Goal: Information Seeking & Learning: Compare options

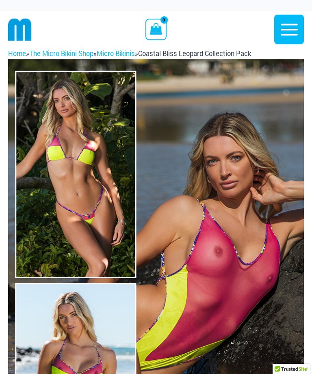
click at [287, 33] on icon "button" at bounding box center [289, 29] width 20 height 20
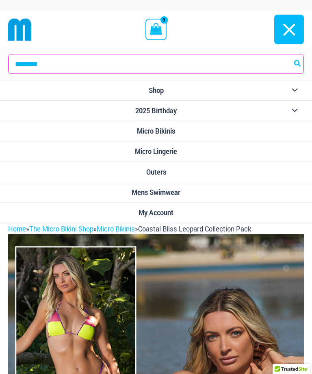
click at [161, 131] on span "Micro Bikinis" at bounding box center [156, 131] width 38 height 9
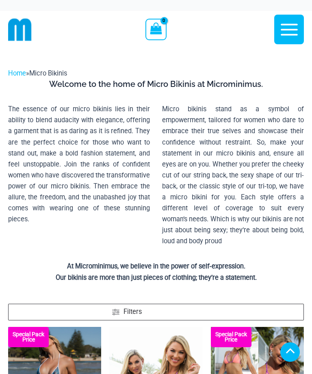
scroll to position [175, 0]
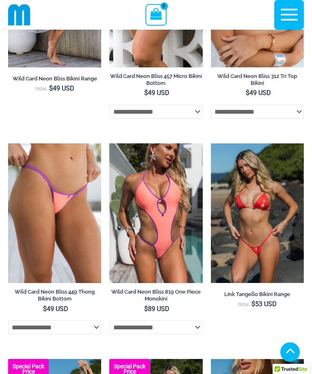
click at [211, 143] on img at bounding box center [211, 143] width 0 height 0
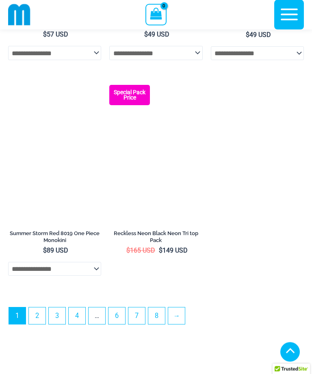
scroll to position [2353, 0]
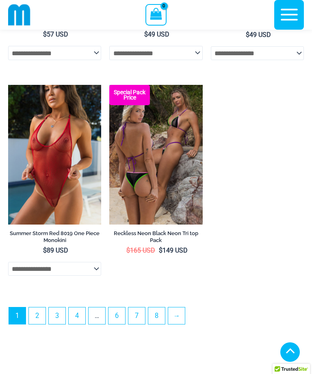
click at [109, 85] on img at bounding box center [109, 85] width 0 height 0
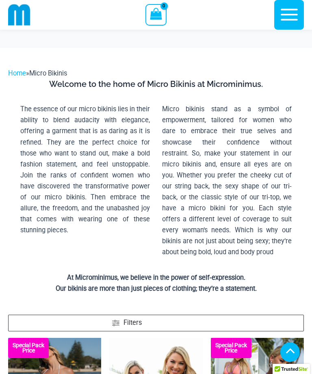
scroll to position [2379, 0]
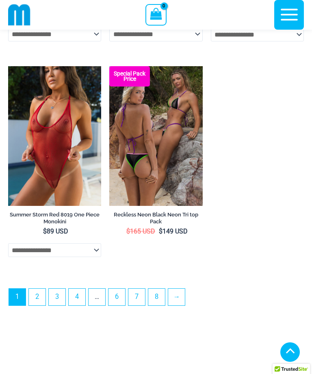
click at [36, 305] on link "2" at bounding box center [37, 297] width 17 height 17
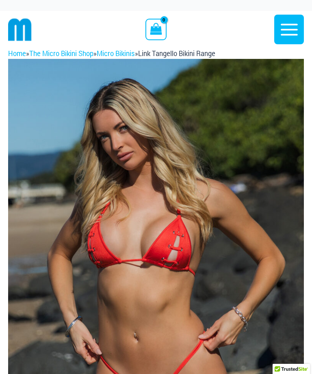
scroll to position [130, 0]
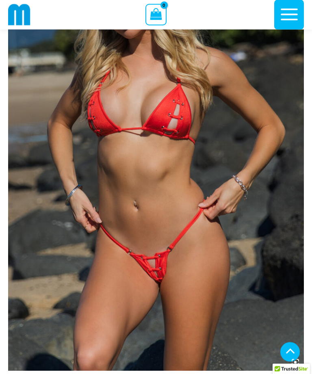
scroll to position [224, 0]
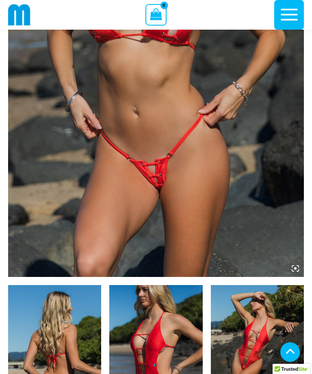
click at [60, 341] on img at bounding box center [54, 355] width 93 height 140
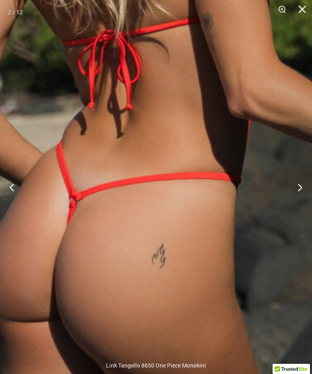
click at [298, 196] on button "Next" at bounding box center [296, 187] width 30 height 41
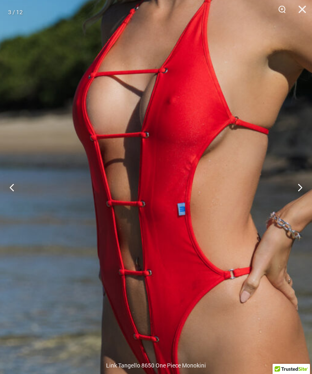
click at [293, 200] on button "Next" at bounding box center [296, 187] width 30 height 41
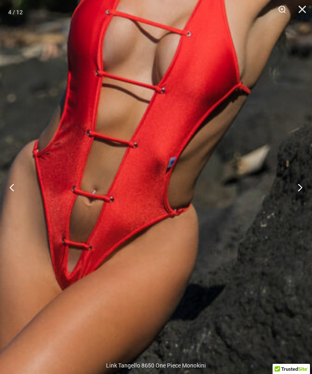
click at [14, 198] on button "Previous" at bounding box center [15, 187] width 30 height 41
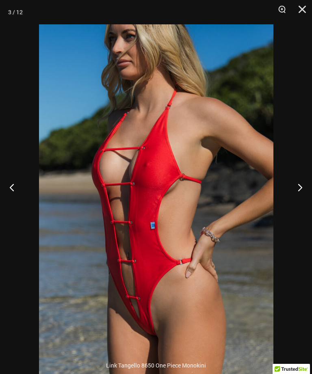
click at [289, 195] on button "Next" at bounding box center [296, 187] width 30 height 41
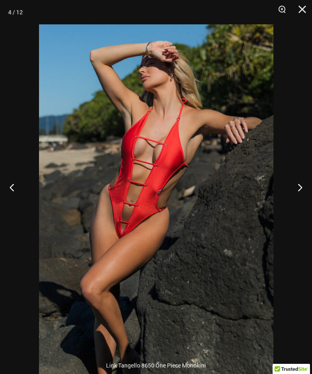
click at [288, 197] on button "Next" at bounding box center [296, 187] width 30 height 41
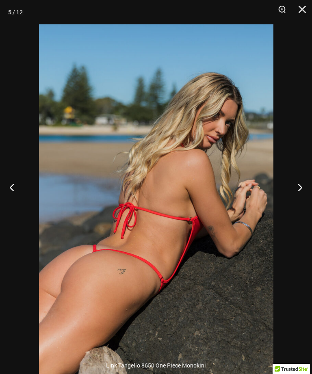
click at [291, 198] on button "Next" at bounding box center [296, 187] width 30 height 41
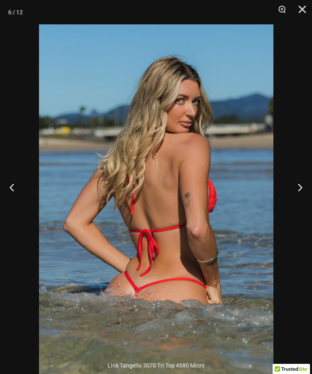
click at [289, 198] on button "Next" at bounding box center [296, 187] width 30 height 41
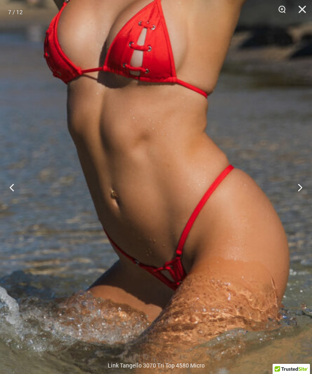
click at [203, 302] on img at bounding box center [112, 82] width 480 height 720
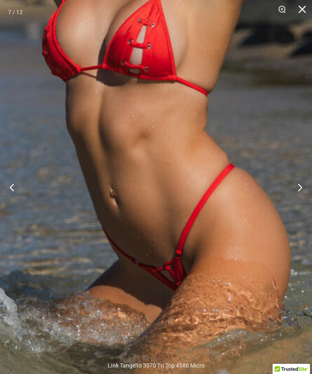
click at [300, 204] on button "Next" at bounding box center [296, 187] width 30 height 41
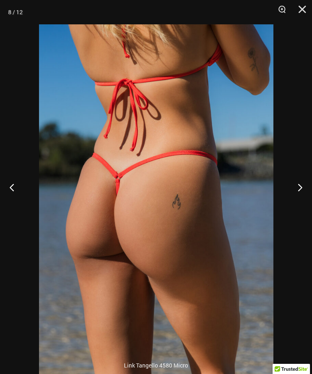
click at [291, 197] on button "Next" at bounding box center [296, 187] width 30 height 41
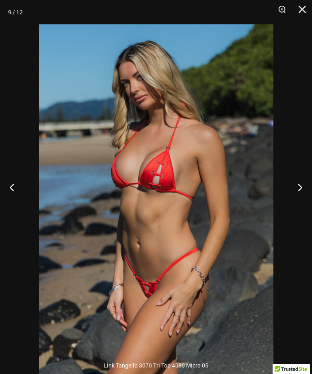
click at [291, 198] on button "Next" at bounding box center [296, 187] width 30 height 41
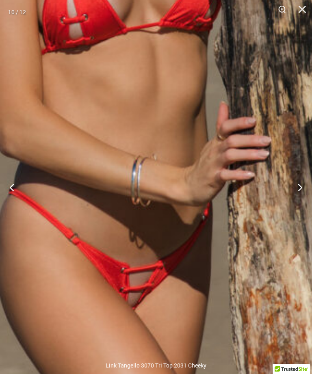
click at [168, 304] on img at bounding box center [147, 13] width 634 height 950
click at [295, 198] on button "Next" at bounding box center [296, 187] width 30 height 41
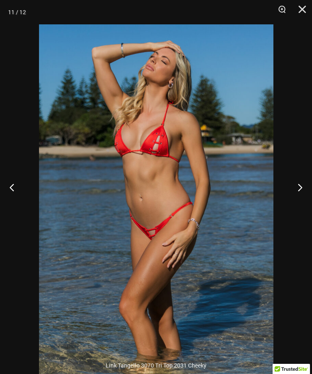
click at [311, 201] on button "Next" at bounding box center [296, 187] width 30 height 41
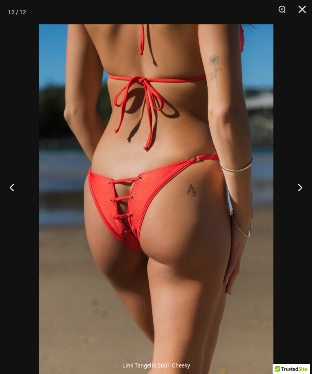
click at [298, 198] on button "Next" at bounding box center [296, 187] width 30 height 41
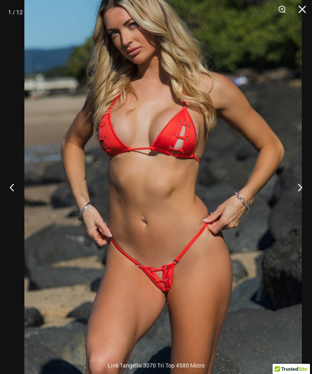
click at [297, 203] on button "Next" at bounding box center [296, 187] width 30 height 41
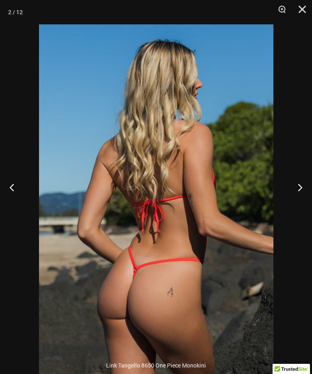
click at [293, 197] on button "Next" at bounding box center [296, 187] width 30 height 41
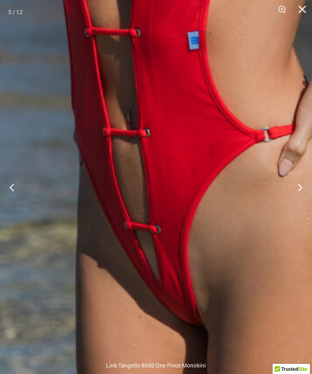
click at [301, 200] on button "Next" at bounding box center [296, 187] width 30 height 41
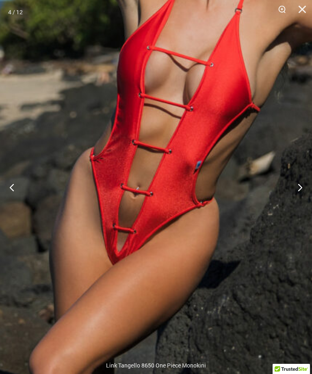
click at [298, 192] on button "Next" at bounding box center [296, 187] width 30 height 41
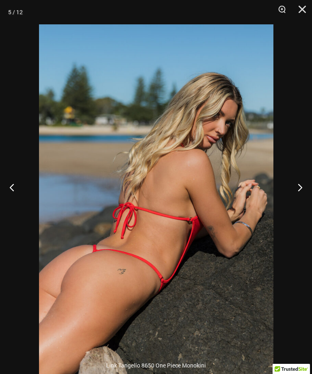
click at [295, 201] on button "Next" at bounding box center [296, 187] width 30 height 41
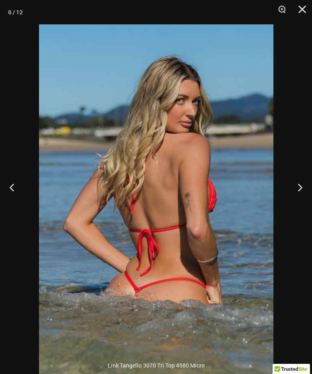
click at [293, 200] on button "Next" at bounding box center [296, 187] width 30 height 41
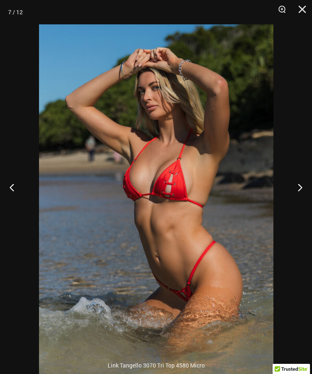
click at [301, 10] on button "Close" at bounding box center [299, 12] width 20 height 24
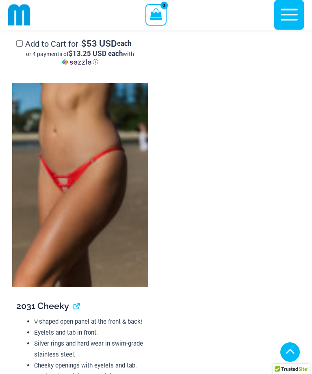
scroll to position [2100, 0]
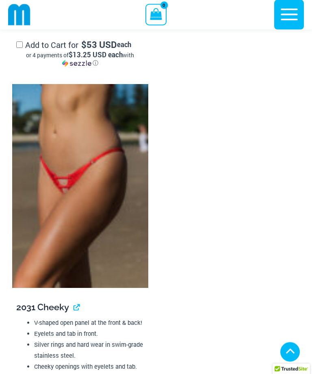
click at [93, 181] on img at bounding box center [80, 186] width 136 height 204
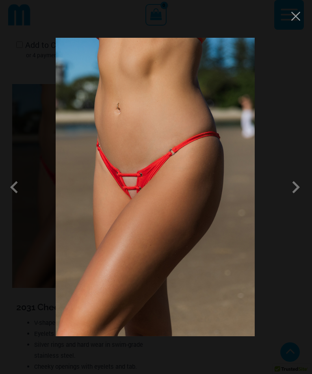
click at [250, 197] on span at bounding box center [234, 212] width 31 height 31
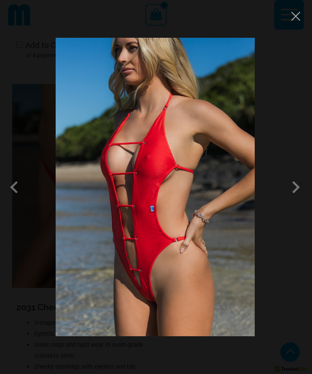
click at [91, 177] on span at bounding box center [75, 161] width 31 height 31
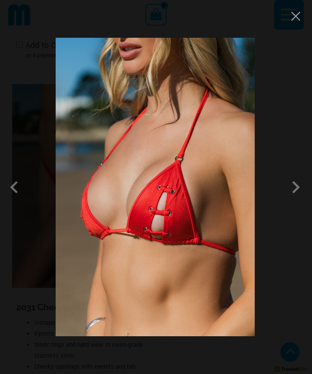
click at [247, 205] on span at bounding box center [231, 221] width 32 height 32
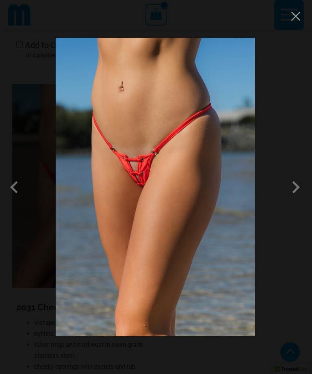
click at [247, 205] on span at bounding box center [231, 221] width 32 height 32
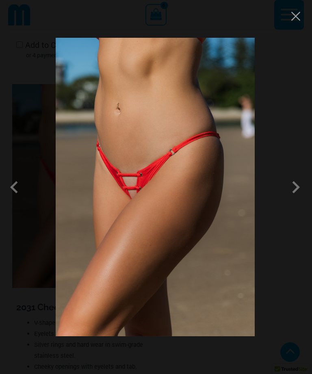
click at [250, 197] on span at bounding box center [234, 212] width 31 height 31
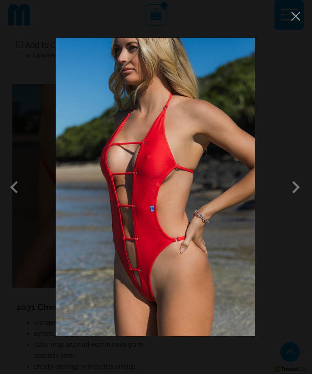
click at [251, 190] on span at bounding box center [236, 204] width 29 height 29
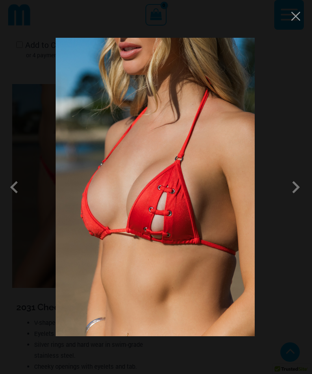
click at [250, 197] on span at bounding box center [234, 212] width 31 height 31
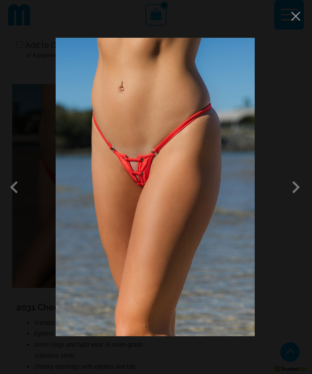
click at [250, 197] on span at bounding box center [234, 212] width 31 height 31
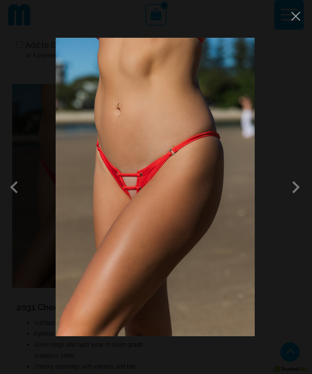
click at [247, 205] on span at bounding box center [231, 221] width 32 height 32
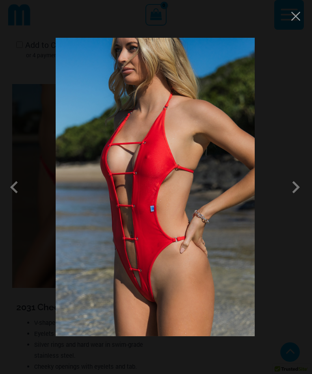
click at [250, 197] on span at bounding box center [234, 212] width 31 height 31
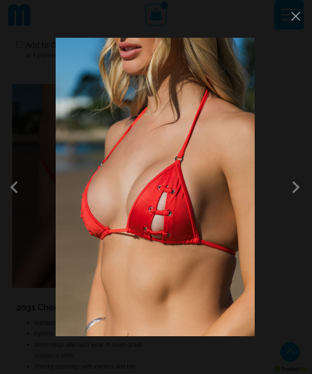
click at [251, 190] on span at bounding box center [236, 204] width 29 height 29
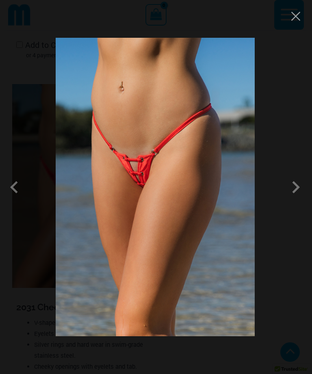
click at [283, 78] on button "Close" at bounding box center [274, 85] width 15 height 15
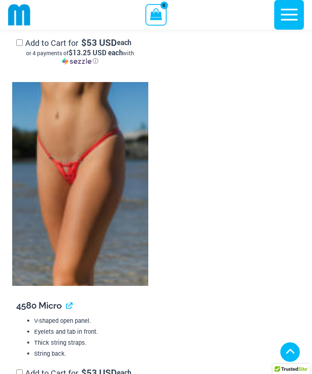
scroll to position [1770, 0]
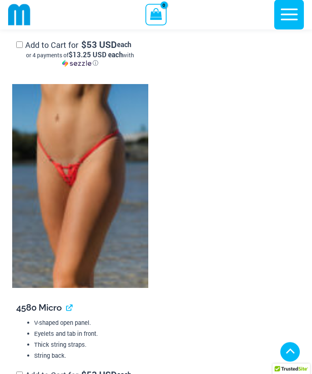
click at [98, 169] on img at bounding box center [80, 186] width 136 height 204
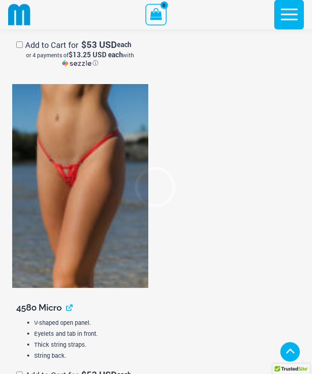
scroll to position [1771, 0]
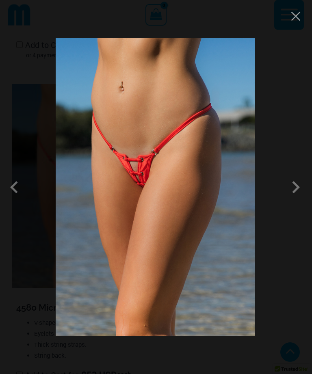
click at [250, 197] on span at bounding box center [234, 212] width 31 height 31
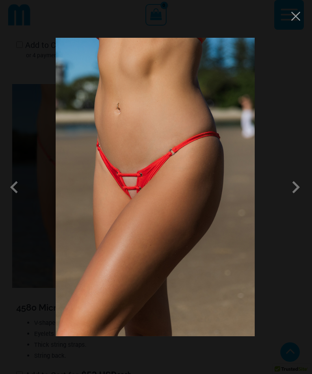
click at [244, 212] on span at bounding box center [226, 228] width 33 height 33
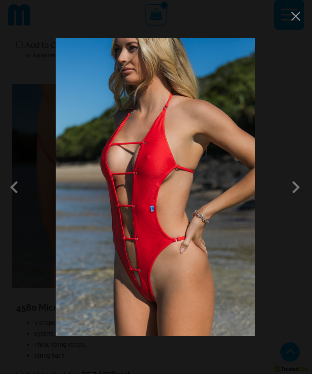
click at [250, 197] on span at bounding box center [234, 212] width 31 height 31
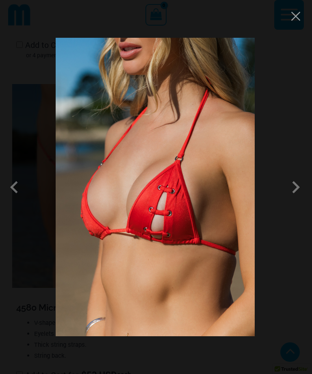
click at [239, 219] on span at bounding box center [222, 236] width 34 height 34
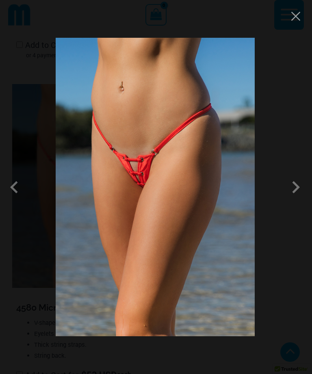
click at [247, 205] on span at bounding box center [231, 221] width 32 height 32
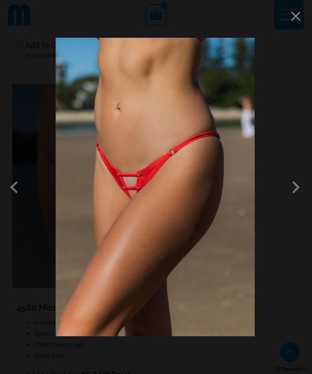
click at [272, 67] on button "Close" at bounding box center [264, 74] width 15 height 15
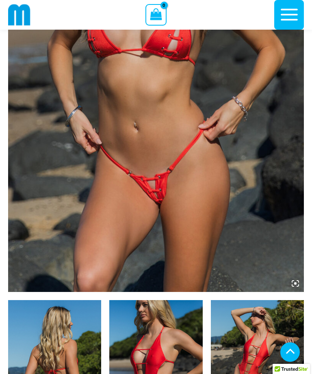
scroll to position [192, 0]
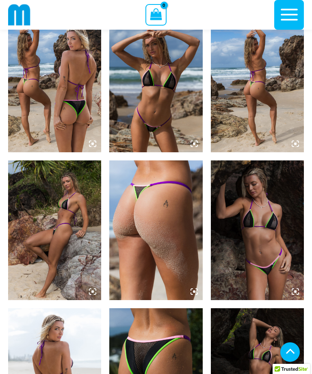
scroll to position [490, 0]
click at [67, 103] on img at bounding box center [54, 83] width 93 height 140
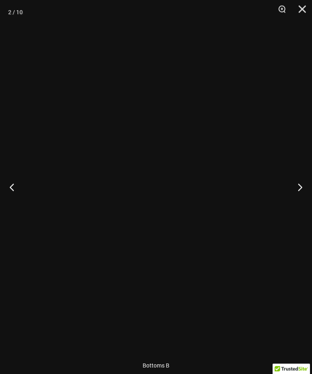
scroll to position [490, 0]
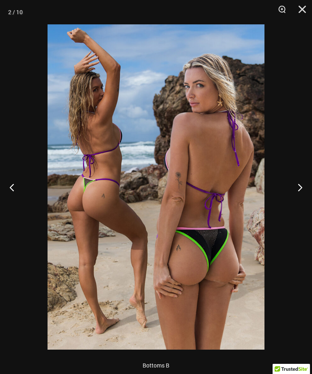
click at [283, 12] on button "Zoom" at bounding box center [279, 12] width 20 height 24
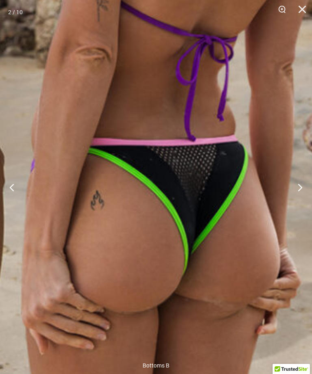
click at [299, 186] on button "Next" at bounding box center [296, 187] width 30 height 41
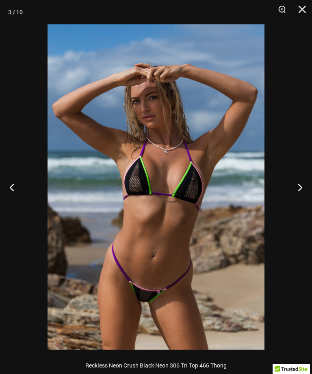
click at [293, 187] on button "Next" at bounding box center [296, 187] width 30 height 41
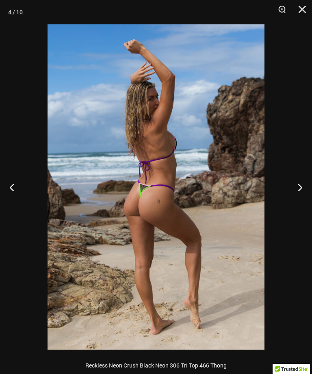
click at [297, 189] on button "Next" at bounding box center [296, 187] width 30 height 41
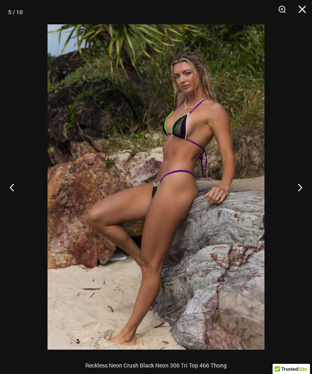
click at [299, 183] on button "Next" at bounding box center [296, 187] width 30 height 41
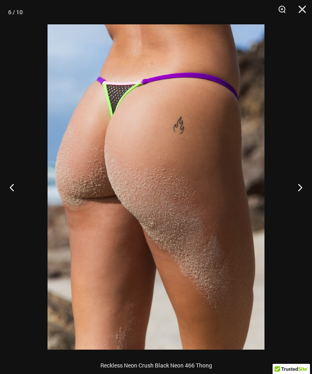
click at [292, 188] on button "Next" at bounding box center [296, 187] width 30 height 41
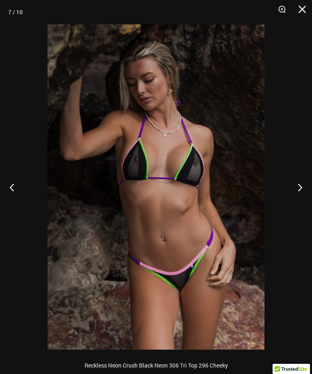
click at [300, 192] on button "Next" at bounding box center [296, 187] width 30 height 41
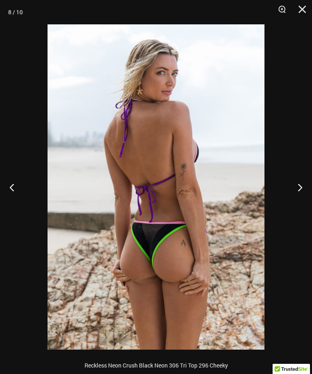
click at [298, 192] on button "Next" at bounding box center [296, 187] width 30 height 41
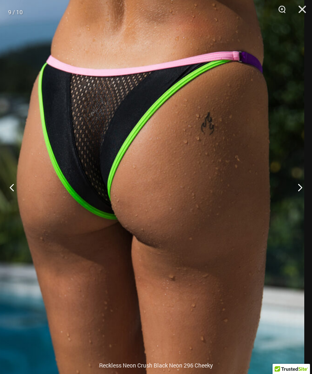
click at [205, 175] on img at bounding box center [145, 197] width 317 height 476
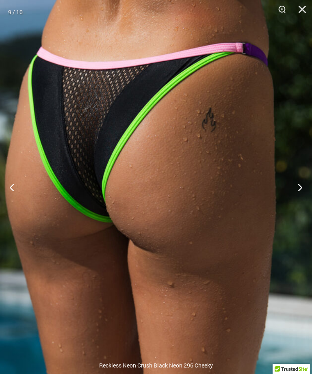
click at [299, 186] on button "Next" at bounding box center [296, 187] width 30 height 41
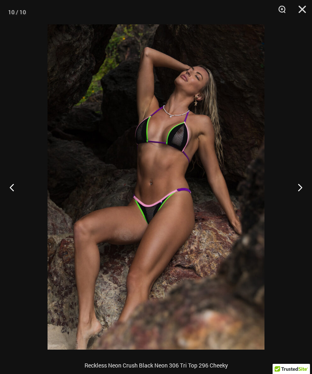
click at [297, 189] on button "Next" at bounding box center [296, 187] width 30 height 41
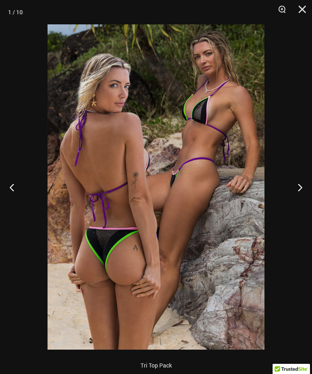
click at [297, 191] on button "Next" at bounding box center [296, 187] width 30 height 41
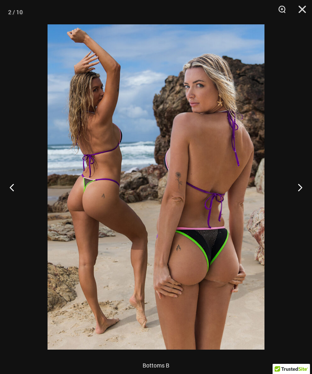
click at [297, 189] on button "Next" at bounding box center [296, 187] width 30 height 41
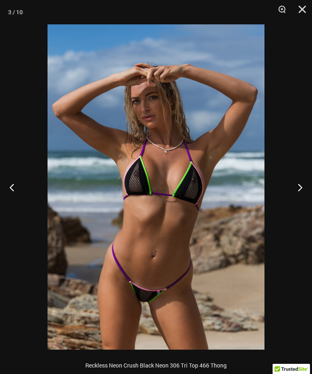
click at [298, 12] on button "Close" at bounding box center [299, 12] width 20 height 24
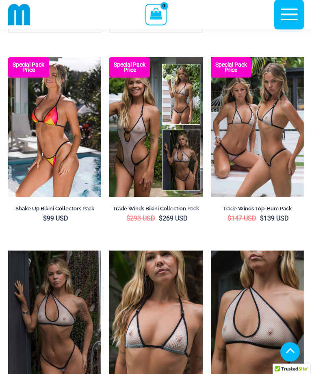
scroll to position [1122, 0]
click at [8, 250] on img at bounding box center [8, 250] width 0 height 0
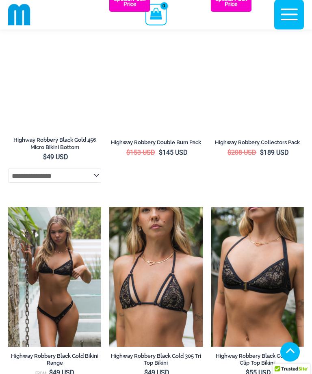
scroll to position [1813, 0]
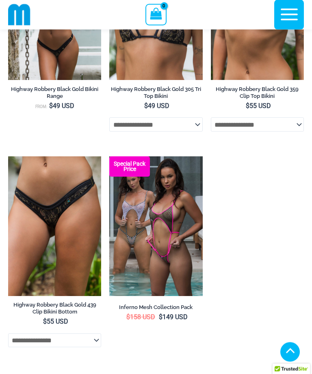
scroll to position [2079, 0]
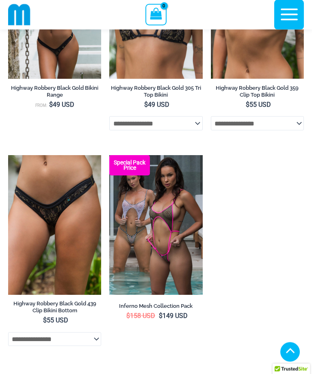
click at [109, 155] on img at bounding box center [109, 155] width 0 height 0
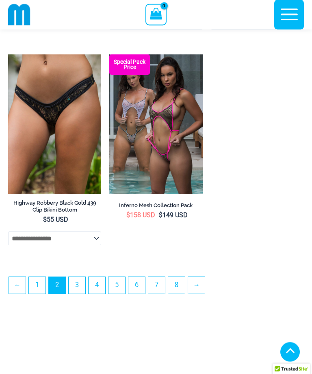
scroll to position [2180, 0]
click at [79, 293] on link "3" at bounding box center [77, 285] width 17 height 17
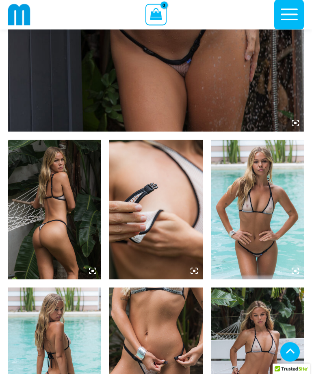
scroll to position [363, 0]
click at [56, 205] on img at bounding box center [54, 210] width 93 height 140
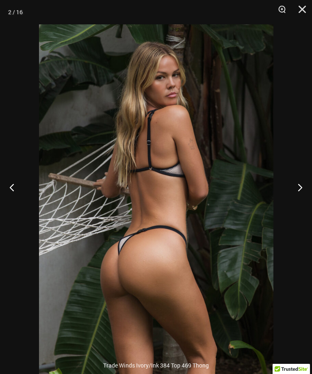
click at [298, 199] on button "Next" at bounding box center [296, 187] width 30 height 41
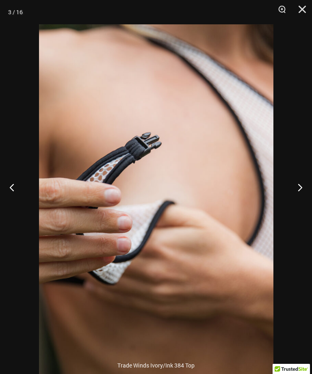
click at [297, 201] on button "Next" at bounding box center [296, 187] width 30 height 41
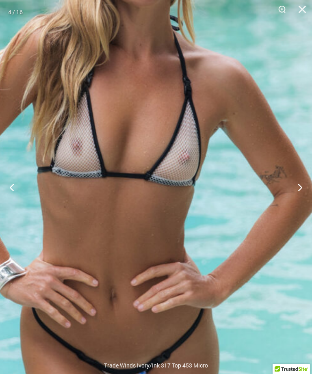
click at [203, 231] on img at bounding box center [124, 163] width 434 height 651
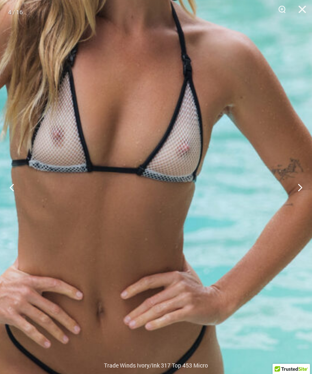
click at [296, 202] on button "Next" at bounding box center [296, 187] width 30 height 41
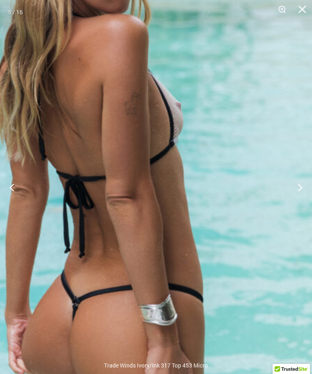
click at [213, 195] on img at bounding box center [99, 200] width 481 height 721
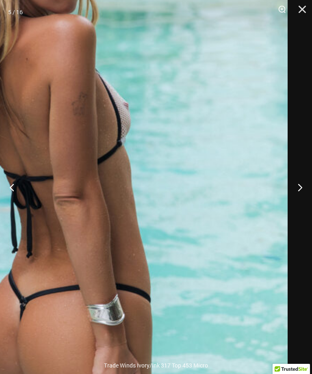
click at [300, 200] on button "Next" at bounding box center [296, 187] width 30 height 41
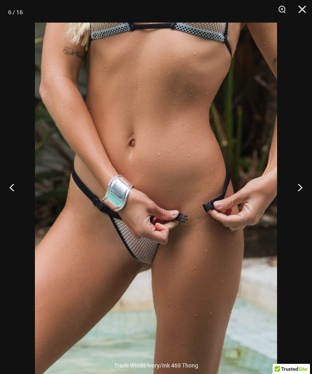
click at [297, 201] on button "Next" at bounding box center [296, 187] width 30 height 41
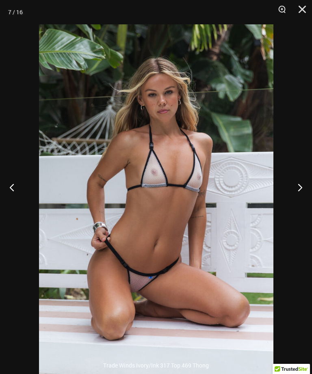
click at [305, 202] on button "Next" at bounding box center [296, 187] width 30 height 41
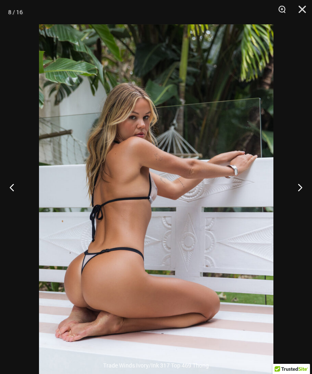
click at [295, 207] on button "Next" at bounding box center [296, 187] width 30 height 41
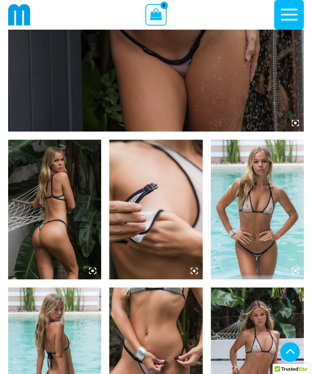
click at [308, 88] on div at bounding box center [156, 187] width 312 height 374
click at [250, 354] on img at bounding box center [257, 357] width 93 height 140
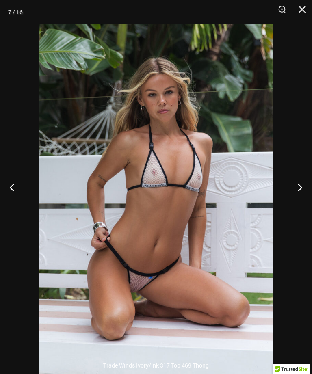
click at [308, 30] on div at bounding box center [156, 187] width 312 height 374
click at [251, 208] on img at bounding box center [156, 199] width 234 height 351
click at [301, 207] on button "Next" at bounding box center [296, 187] width 30 height 41
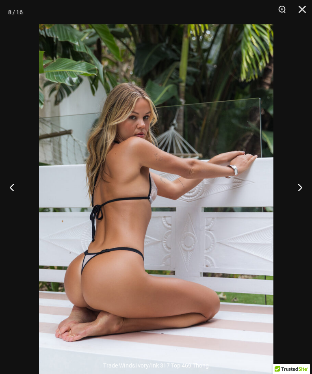
click at [302, 199] on button "Next" at bounding box center [296, 187] width 30 height 41
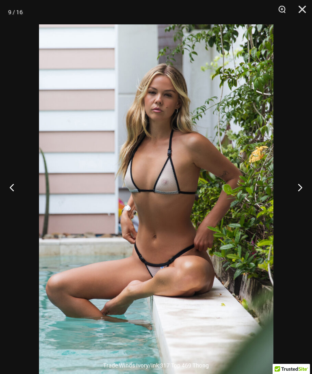
click at [302, 200] on button "Next" at bounding box center [296, 187] width 30 height 41
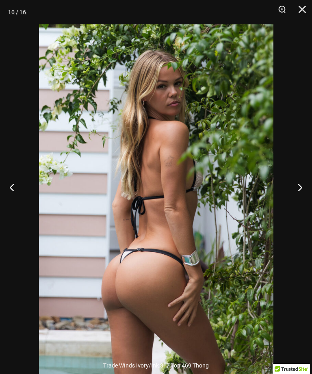
click at [304, 202] on button "Next" at bounding box center [296, 187] width 30 height 41
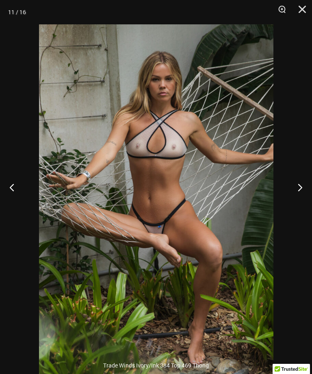
click at [296, 199] on button "Next" at bounding box center [296, 187] width 30 height 41
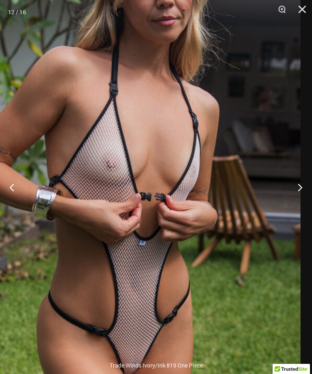
click at [295, 196] on button "Next" at bounding box center [296, 187] width 30 height 41
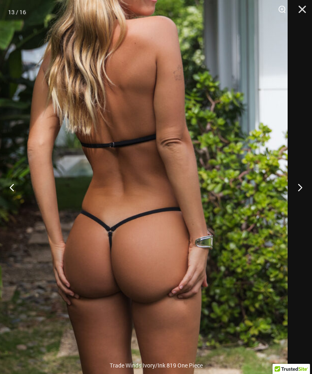
click at [299, 194] on button "Next" at bounding box center [296, 187] width 30 height 41
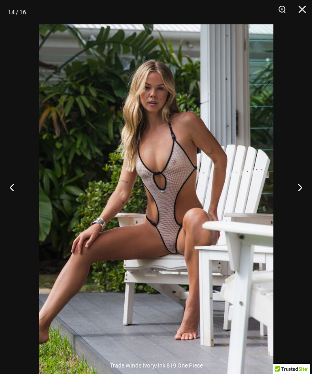
click at [300, 192] on button "Next" at bounding box center [296, 187] width 30 height 41
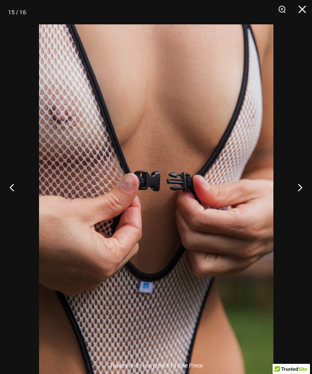
click at [302, 198] on button "Next" at bounding box center [296, 187] width 30 height 41
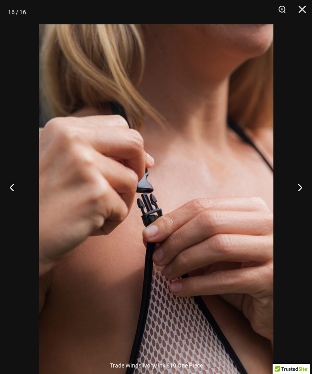
click at [295, 201] on button "Next" at bounding box center [296, 187] width 30 height 41
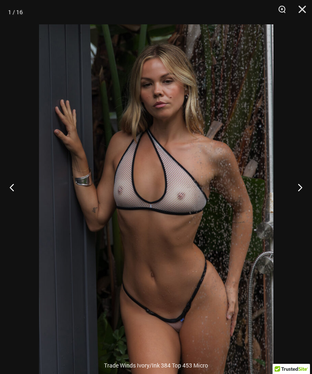
click at [297, 201] on button "Next" at bounding box center [296, 187] width 30 height 41
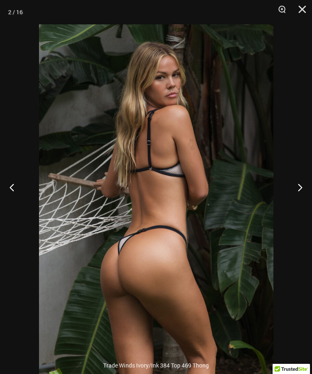
click at [298, 200] on button "Next" at bounding box center [296, 187] width 30 height 41
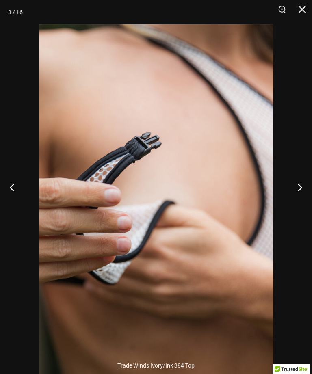
click at [297, 199] on button "Next" at bounding box center [296, 187] width 30 height 41
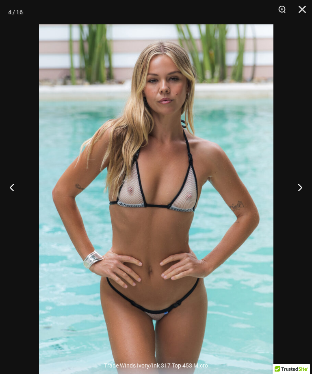
click at [304, 6] on button "Close" at bounding box center [299, 12] width 20 height 24
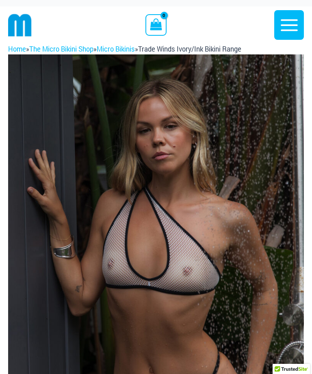
scroll to position [0, 0]
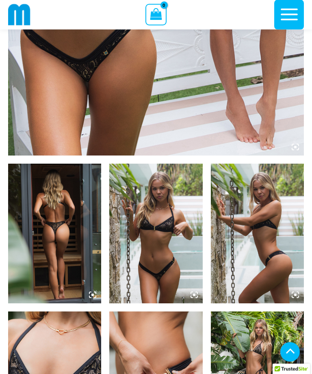
scroll to position [339, 0]
click at [66, 228] on img at bounding box center [54, 234] width 93 height 140
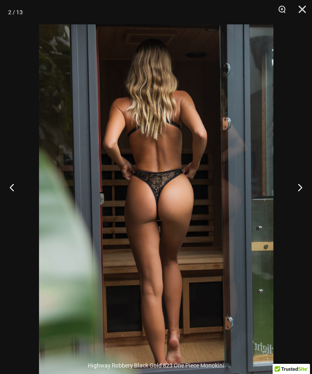
click at [281, 11] on button "Zoom" at bounding box center [279, 12] width 20 height 24
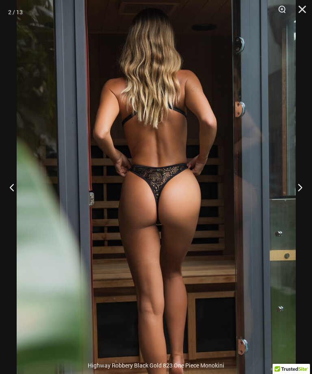
click at [304, 201] on button "Next" at bounding box center [296, 187] width 30 height 41
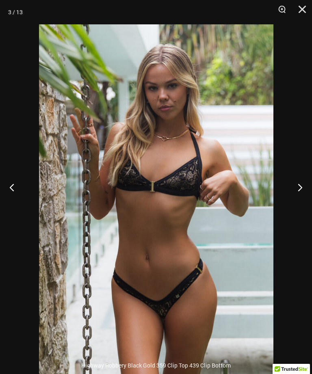
click at [301, 197] on button "Next" at bounding box center [296, 187] width 30 height 41
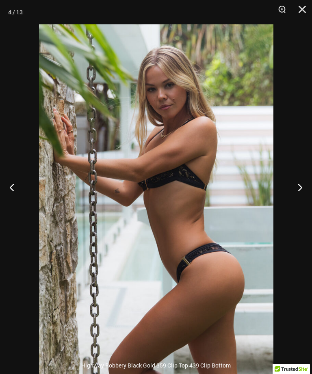
click at [300, 200] on button "Next" at bounding box center [296, 187] width 30 height 41
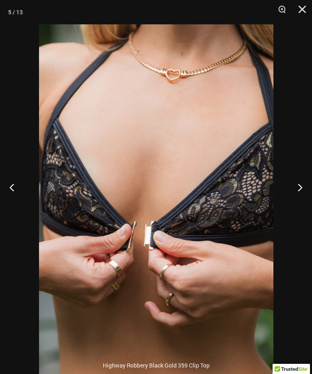
click at [297, 198] on button "Next" at bounding box center [296, 187] width 30 height 41
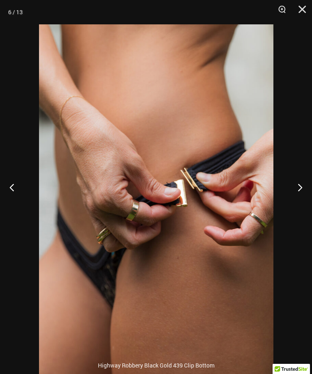
click at [297, 200] on button "Next" at bounding box center [296, 187] width 30 height 41
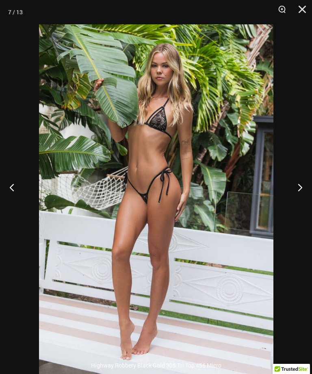
click at [297, 198] on button "Next" at bounding box center [296, 187] width 30 height 41
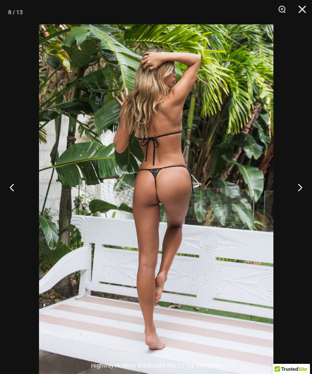
click at [299, 200] on button "Next" at bounding box center [296, 187] width 30 height 41
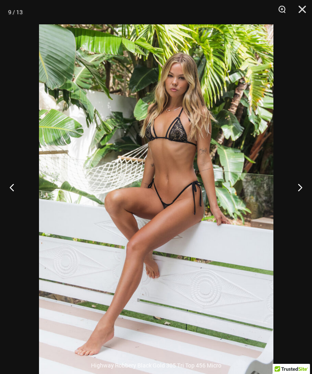
click at [298, 200] on button "Next" at bounding box center [296, 187] width 30 height 41
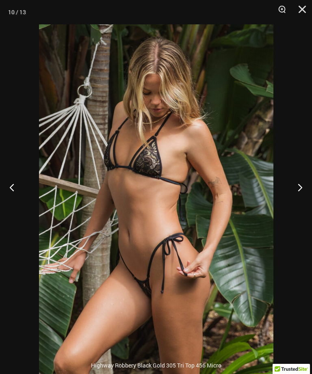
click at [299, 200] on button "Next" at bounding box center [296, 187] width 30 height 41
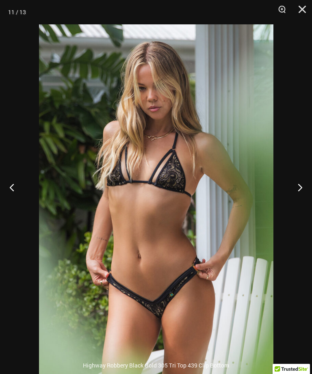
click at [298, 199] on button "Next" at bounding box center [296, 187] width 30 height 41
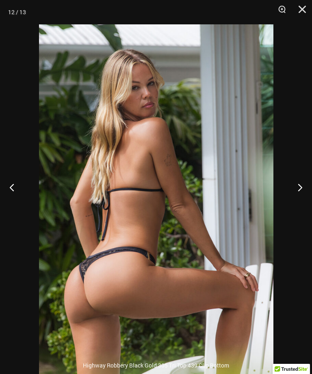
click at [299, 198] on button "Next" at bounding box center [296, 187] width 30 height 41
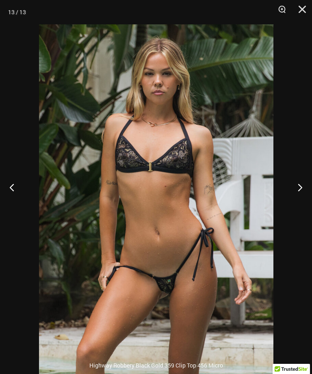
click at [299, 198] on button "Next" at bounding box center [296, 187] width 30 height 41
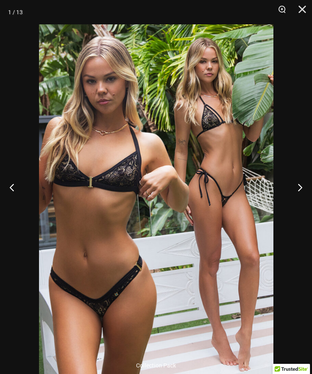
click at [300, 197] on button "Next" at bounding box center [296, 187] width 30 height 41
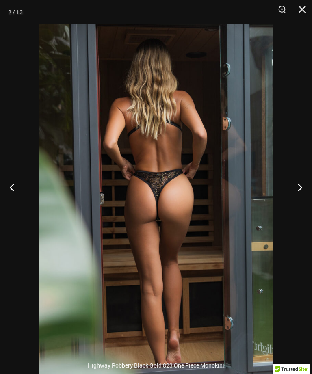
click at [300, 199] on button "Next" at bounding box center [296, 187] width 30 height 41
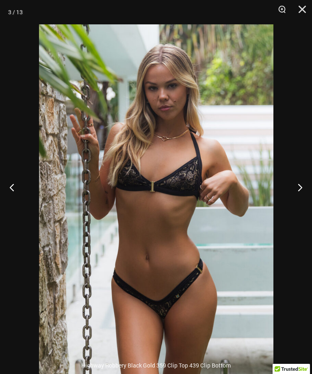
click at [300, 201] on button "Next" at bounding box center [296, 187] width 30 height 41
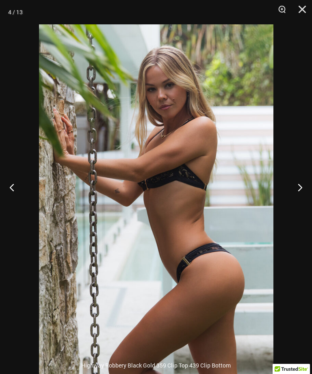
click at [308, 11] on button "Close" at bounding box center [299, 12] width 20 height 24
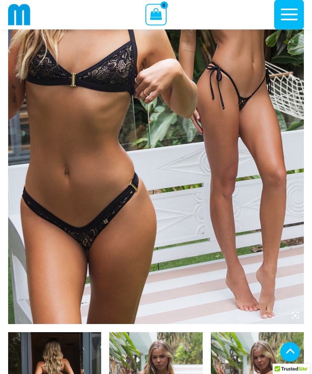
scroll to position [152, 0]
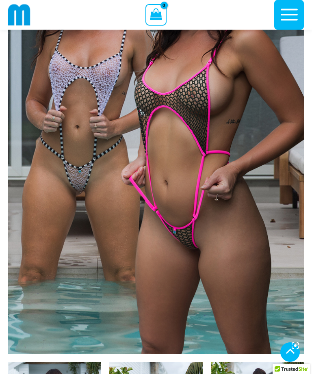
scroll to position [271, 0]
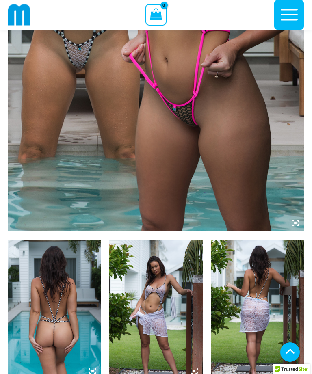
click at [69, 319] on img at bounding box center [54, 309] width 93 height 140
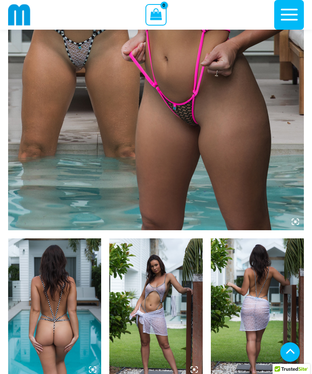
click at [59, 288] on img at bounding box center [54, 308] width 93 height 140
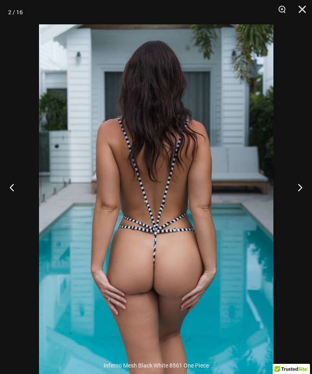
click at [294, 202] on button "Next" at bounding box center [296, 187] width 30 height 41
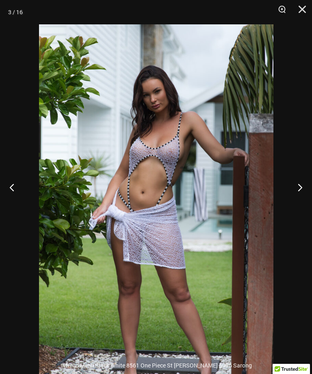
click at [294, 200] on button "Next" at bounding box center [296, 187] width 30 height 41
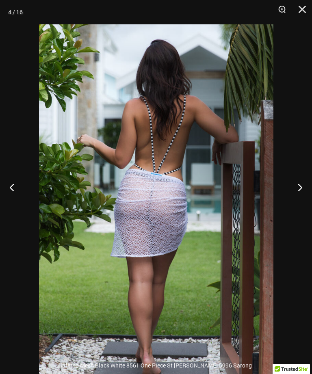
click at [295, 200] on button "Next" at bounding box center [296, 187] width 30 height 41
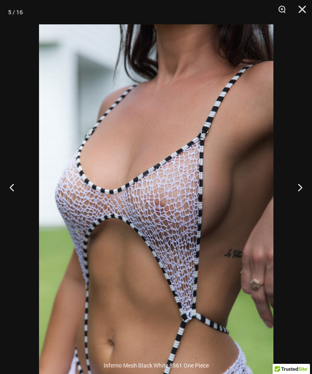
click at [299, 199] on button "Next" at bounding box center [296, 187] width 30 height 41
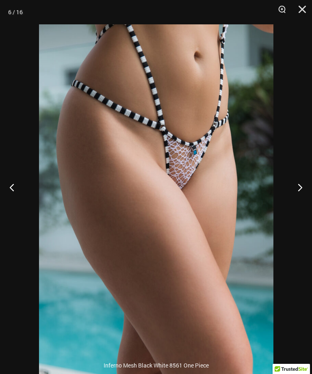
click at [300, 203] on button "Next" at bounding box center [296, 187] width 30 height 41
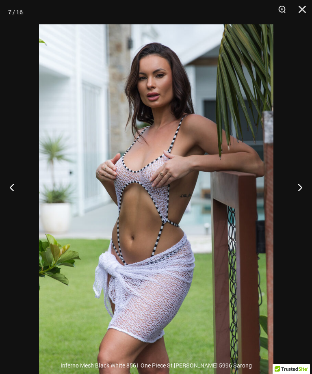
click at [295, 201] on button "Next" at bounding box center [296, 187] width 30 height 41
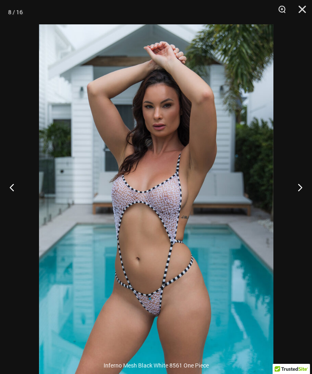
click at [294, 203] on button "Next" at bounding box center [296, 187] width 30 height 41
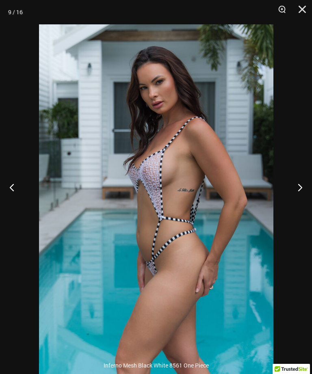
click at [293, 203] on button "Next" at bounding box center [296, 187] width 30 height 41
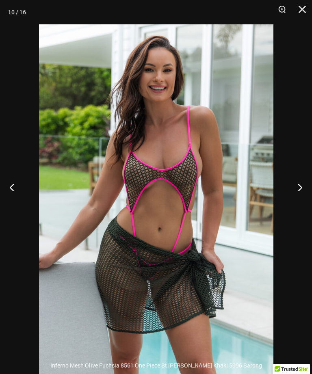
click at [298, 199] on button "Next" at bounding box center [296, 187] width 30 height 41
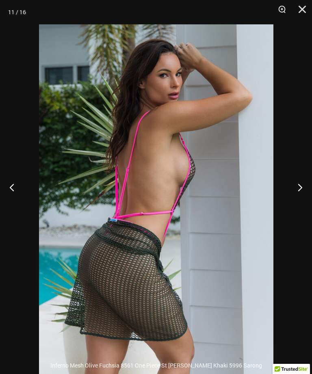
click at [298, 202] on button "Next" at bounding box center [296, 187] width 30 height 41
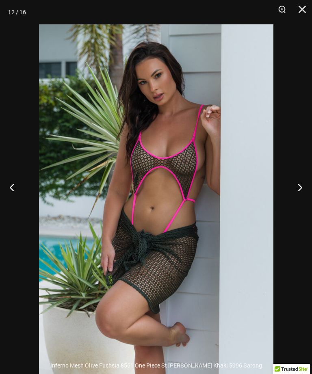
click at [300, 203] on button "Next" at bounding box center [296, 187] width 30 height 41
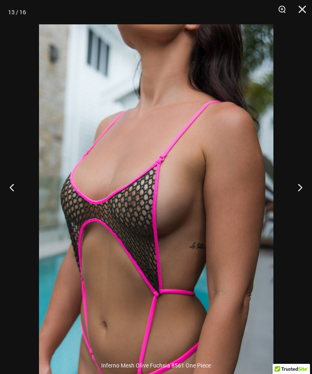
click at [293, 204] on button "Next" at bounding box center [296, 187] width 30 height 41
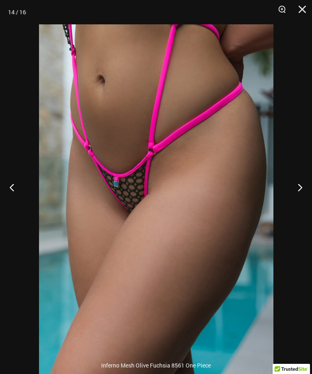
click at [294, 200] on button "Next" at bounding box center [296, 187] width 30 height 41
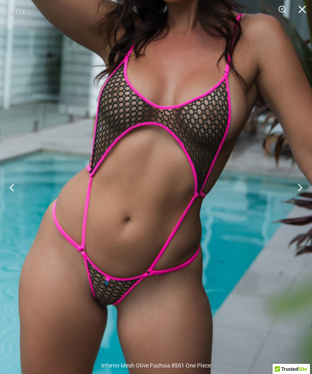
click at [302, 203] on button "Next" at bounding box center [296, 187] width 30 height 41
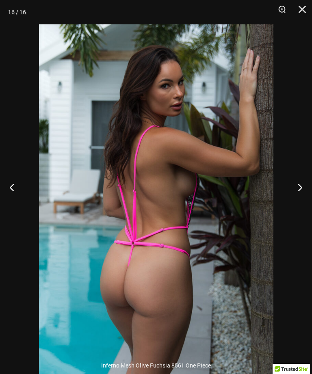
click at [299, 204] on button "Next" at bounding box center [296, 187] width 30 height 41
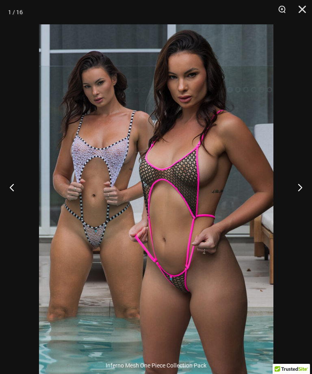
click at [299, 207] on button "Next" at bounding box center [296, 187] width 30 height 41
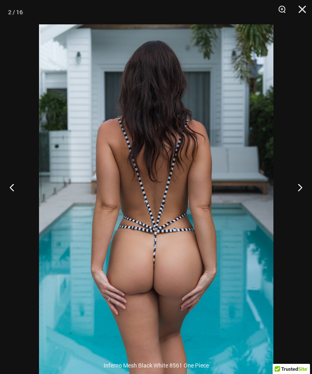
click at [286, 200] on button "Next" at bounding box center [296, 187] width 30 height 41
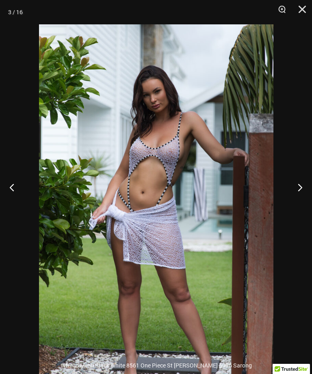
click at [303, 12] on button "Close" at bounding box center [299, 12] width 20 height 24
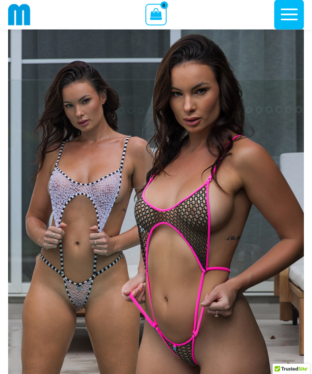
scroll to position [13, 0]
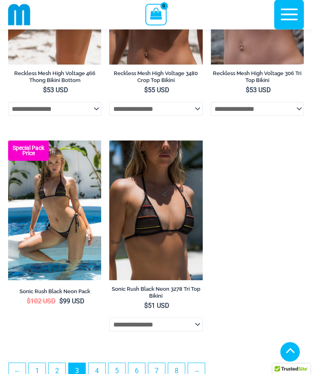
scroll to position [2099, 0]
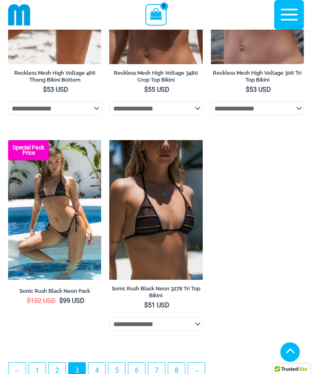
click at [109, 140] on img at bounding box center [109, 140] width 0 height 0
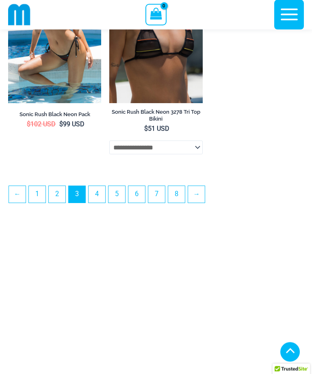
scroll to position [2276, 0]
click at [101, 203] on link "4" at bounding box center [96, 194] width 17 height 17
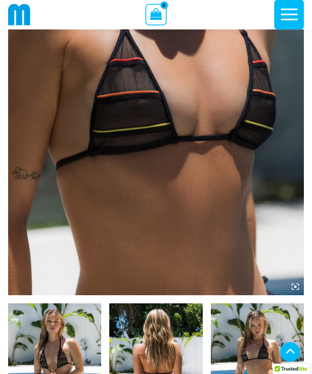
scroll to position [208, 0]
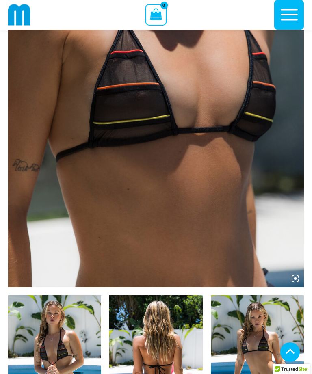
click at [64, 336] on img at bounding box center [54, 365] width 93 height 140
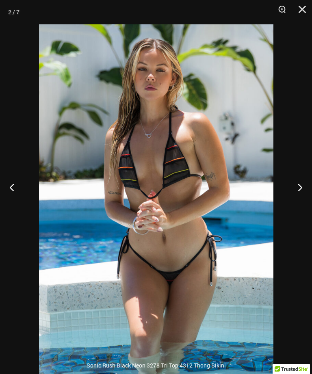
click at [291, 196] on button "Next" at bounding box center [296, 187] width 30 height 41
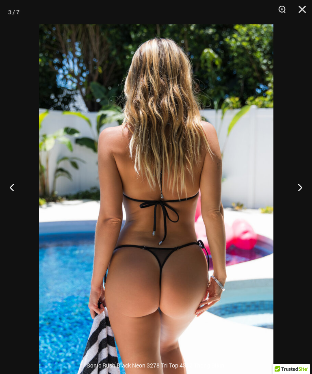
click at [287, 200] on button "Next" at bounding box center [296, 187] width 30 height 41
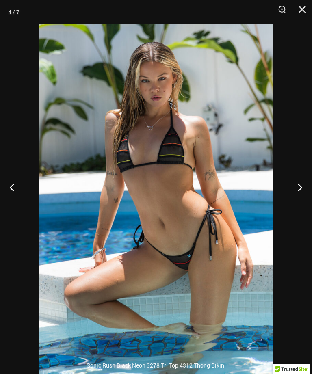
click at [290, 198] on button "Next" at bounding box center [296, 187] width 30 height 41
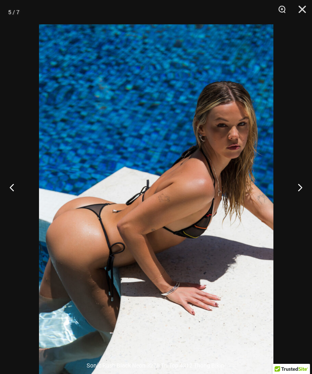
click at [291, 201] on button "Next" at bounding box center [296, 187] width 30 height 41
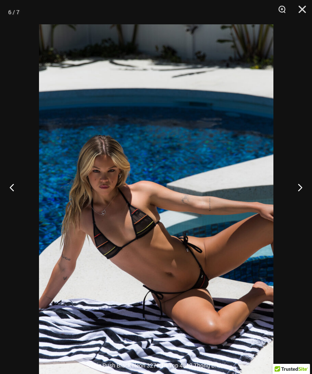
click at [288, 203] on button "Next" at bounding box center [296, 187] width 30 height 41
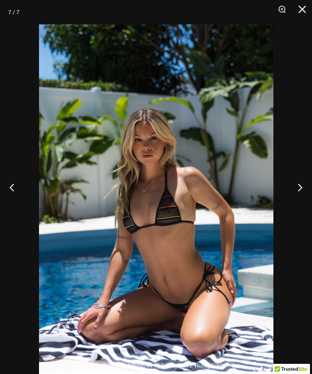
click at [289, 203] on button "Next" at bounding box center [296, 187] width 30 height 41
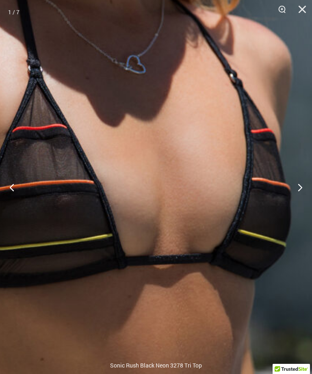
click at [300, 201] on button "Next" at bounding box center [296, 187] width 30 height 41
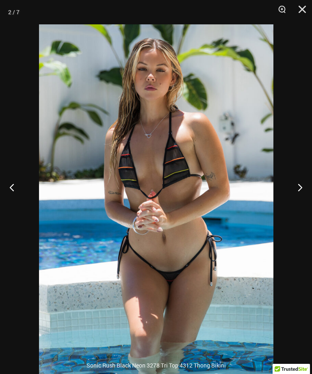
click at [298, 199] on button "Next" at bounding box center [296, 187] width 30 height 41
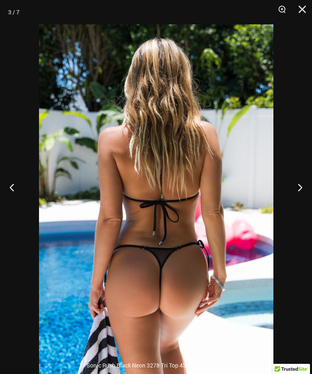
click at [299, 202] on button "Next" at bounding box center [296, 187] width 30 height 41
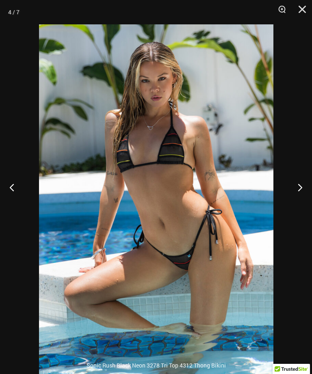
click at [300, 11] on button "Close" at bounding box center [299, 12] width 20 height 24
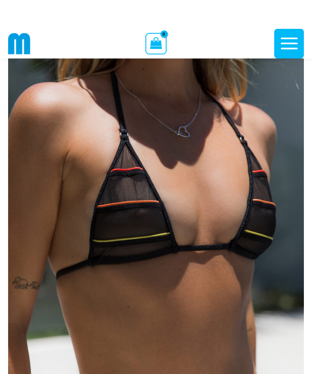
scroll to position [0, 0]
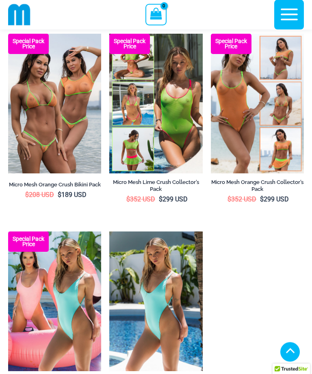
scroll to position [1927, 0]
click at [109, 34] on img at bounding box center [109, 34] width 0 height 0
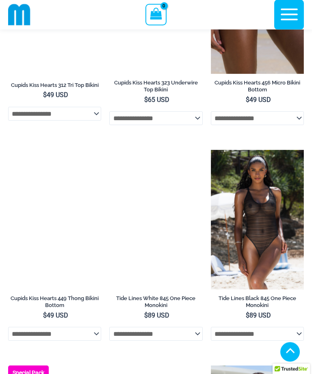
scroll to position [1211, 0]
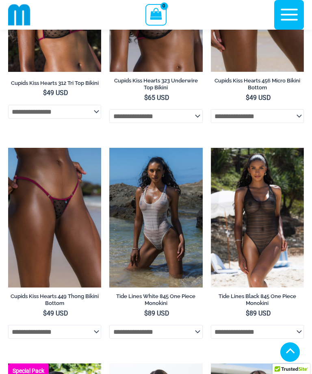
click at [211, 148] on img at bounding box center [211, 148] width 0 height 0
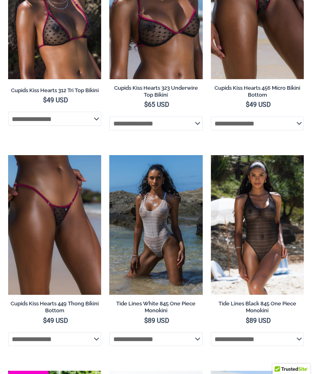
scroll to position [0, 0]
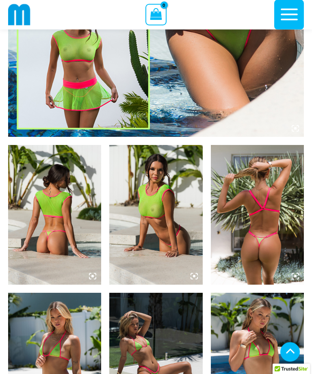
scroll to position [358, 0]
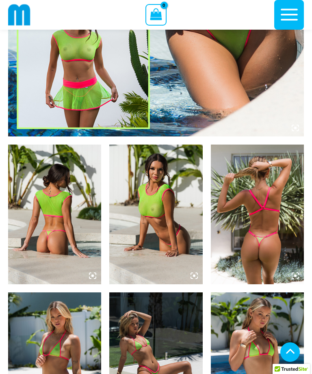
click at [274, 224] on img at bounding box center [257, 214] width 93 height 140
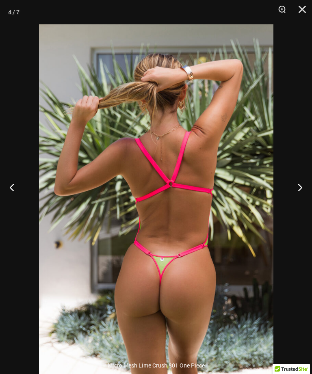
click at [295, 194] on button "Next" at bounding box center [296, 187] width 30 height 41
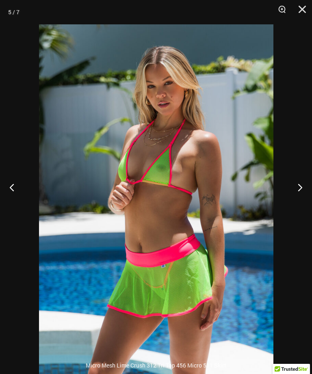
click at [295, 198] on button "Next" at bounding box center [296, 187] width 30 height 41
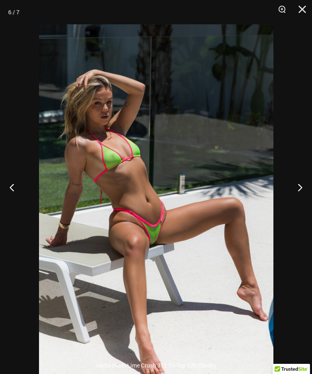
click at [296, 200] on button "Next" at bounding box center [296, 187] width 30 height 41
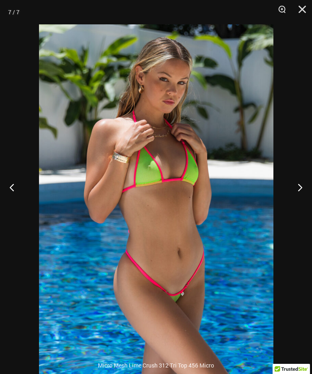
click at [294, 200] on button "Next" at bounding box center [296, 187] width 30 height 41
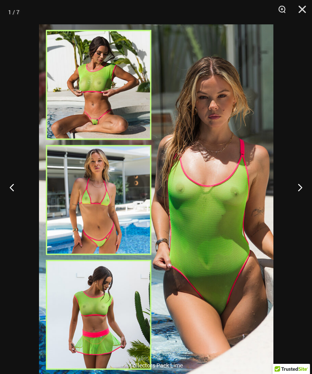
click at [295, 202] on button "Next" at bounding box center [296, 187] width 30 height 41
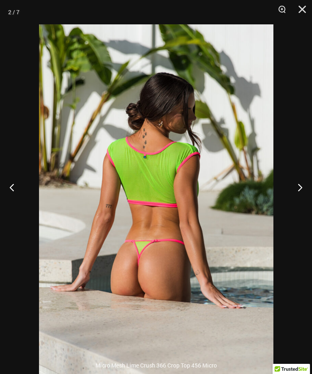
click at [297, 203] on button "Next" at bounding box center [296, 187] width 30 height 41
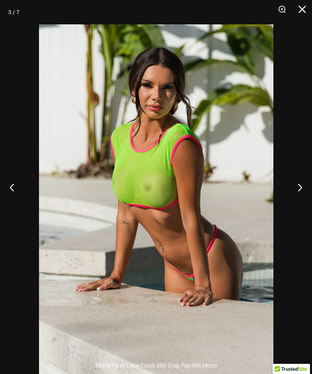
click at [296, 204] on button "Next" at bounding box center [296, 187] width 30 height 41
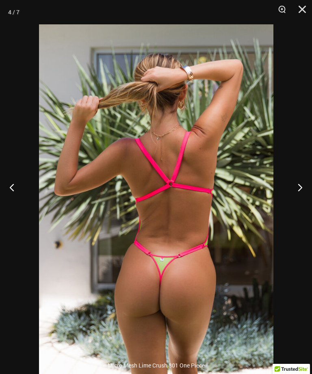
click at [297, 204] on button "Next" at bounding box center [296, 187] width 30 height 41
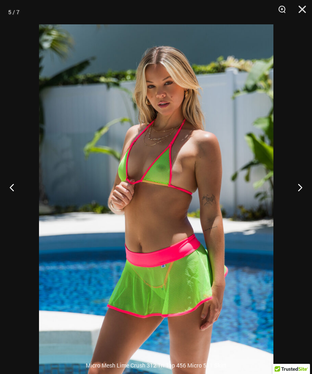
click at [297, 205] on button "Next" at bounding box center [296, 187] width 30 height 41
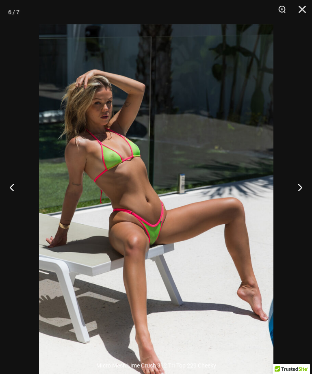
click at [297, 204] on button "Next" at bounding box center [296, 187] width 30 height 41
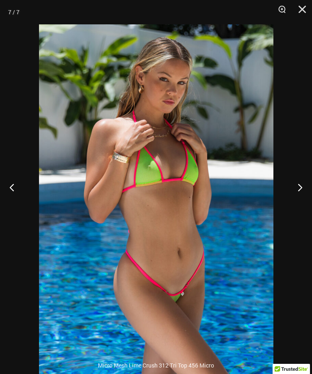
click at [296, 205] on button "Next" at bounding box center [296, 187] width 30 height 41
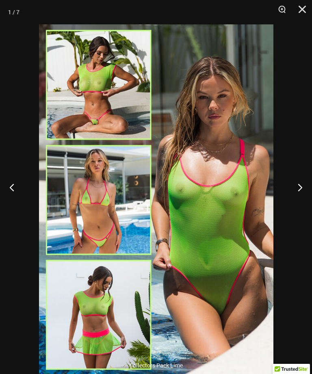
click at [298, 15] on button "Close" at bounding box center [299, 12] width 20 height 24
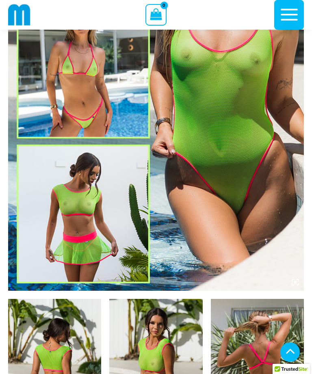
scroll to position [200, 0]
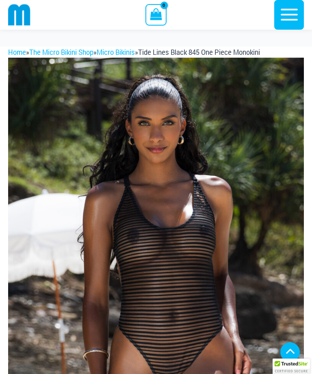
scroll to position [240, 0]
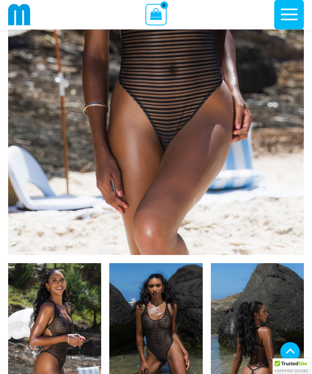
click at [68, 314] on img at bounding box center [54, 333] width 93 height 140
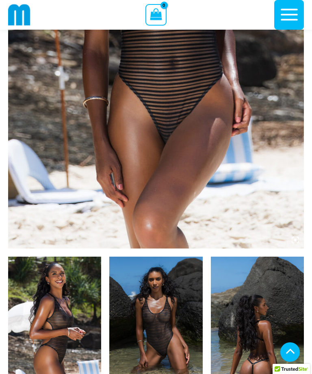
click at [60, 309] on img at bounding box center [54, 326] width 93 height 140
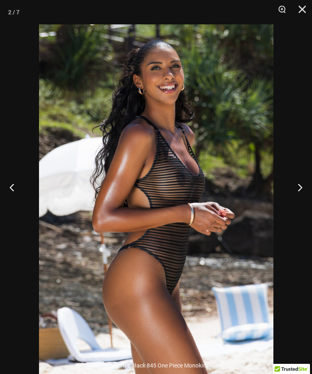
click at [291, 204] on button "Next" at bounding box center [296, 187] width 30 height 41
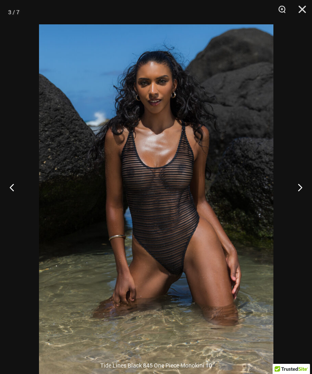
click at [286, 203] on button "Next" at bounding box center [296, 187] width 30 height 41
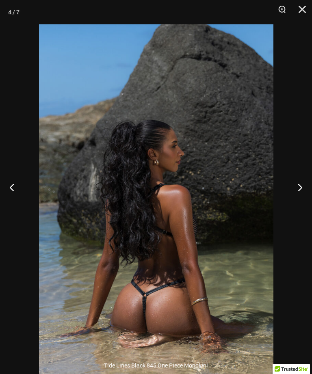
click at [18, 199] on button "Previous" at bounding box center [15, 187] width 30 height 41
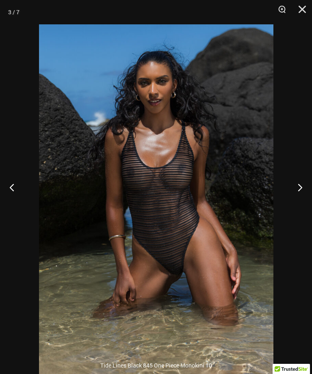
click at [13, 194] on button "Previous" at bounding box center [15, 187] width 30 height 41
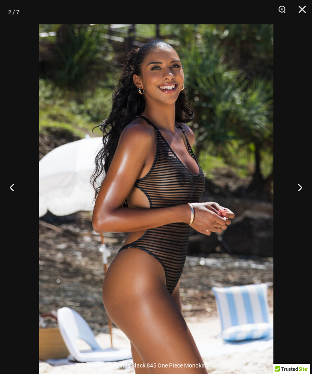
click at [9, 192] on button "Previous" at bounding box center [15, 187] width 30 height 41
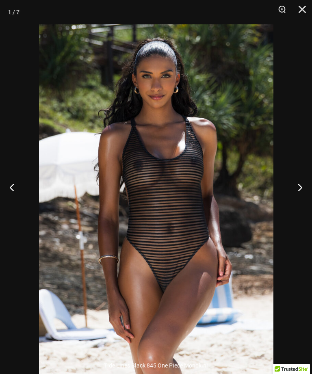
click at [19, 194] on button "Previous" at bounding box center [15, 187] width 30 height 41
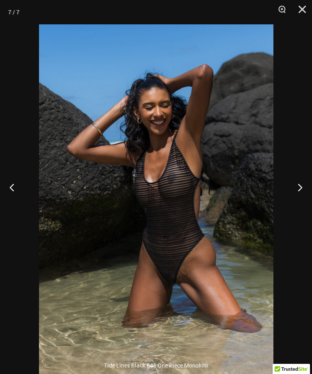
click at [17, 199] on button "Previous" at bounding box center [15, 187] width 30 height 41
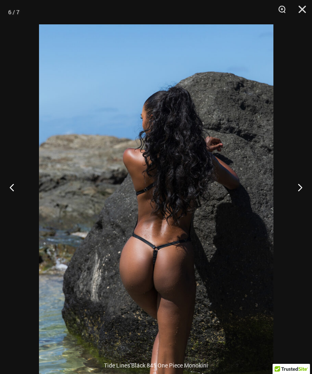
click at [18, 199] on button "Previous" at bounding box center [15, 187] width 30 height 41
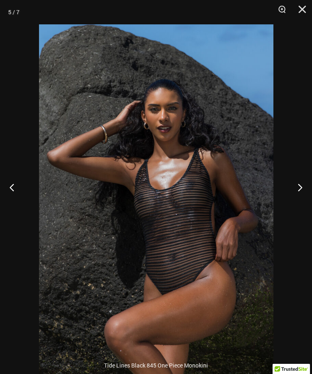
click at [17, 202] on button "Previous" at bounding box center [15, 187] width 30 height 41
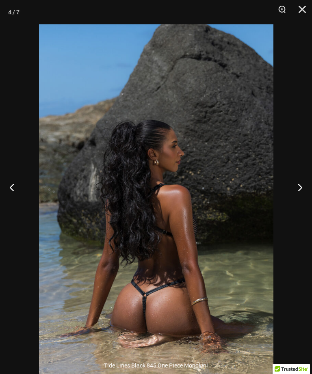
click at [9, 200] on button "Previous" at bounding box center [15, 187] width 30 height 41
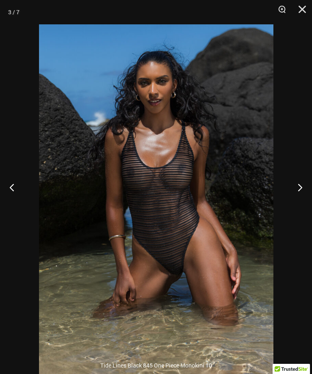
click at [10, 203] on button "Previous" at bounding box center [15, 187] width 30 height 41
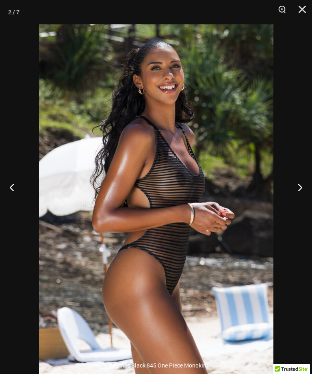
click at [15, 205] on button "Previous" at bounding box center [15, 187] width 30 height 41
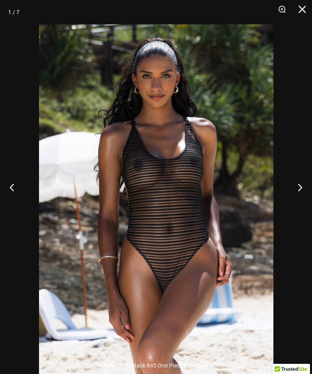
click at [17, 207] on button "Previous" at bounding box center [15, 187] width 30 height 41
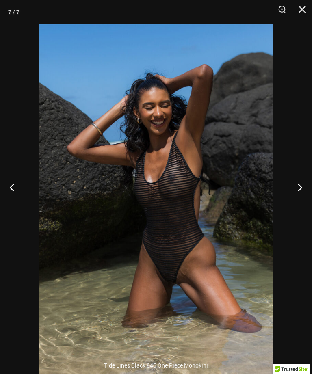
click at [20, 207] on button "Previous" at bounding box center [15, 187] width 30 height 41
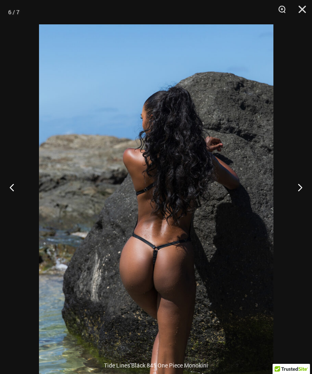
click at [22, 207] on button "Previous" at bounding box center [15, 187] width 30 height 41
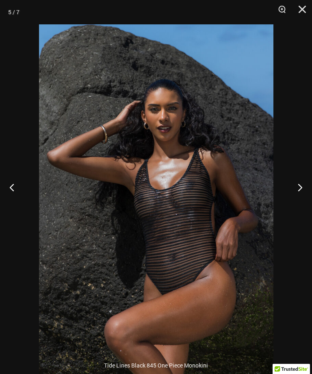
click at [17, 207] on button "Previous" at bounding box center [15, 187] width 30 height 41
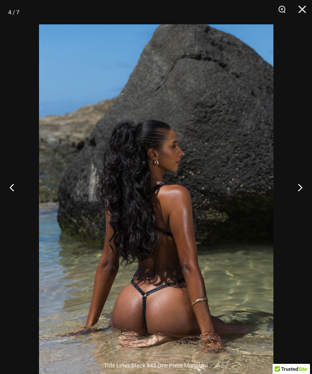
click at [16, 207] on button "Previous" at bounding box center [15, 187] width 30 height 41
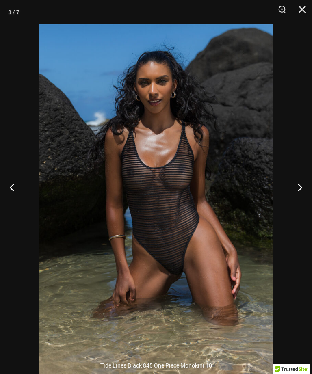
click at [299, 10] on button "Close" at bounding box center [299, 12] width 20 height 24
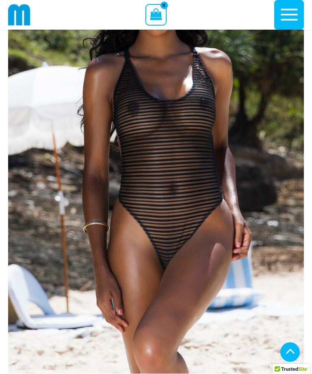
scroll to position [83, 0]
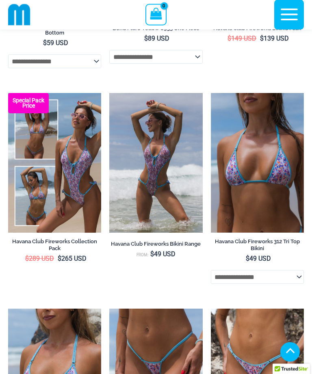
scroll to position [1070, 0]
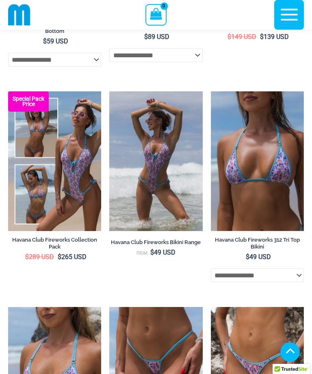
click at [109, 91] on img at bounding box center [109, 91] width 0 height 0
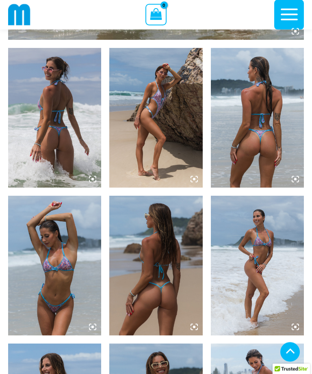
scroll to position [455, 0]
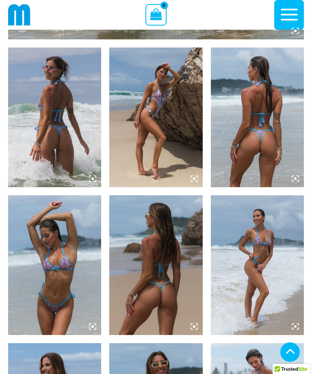
click at [40, 150] on img at bounding box center [54, 117] width 93 height 140
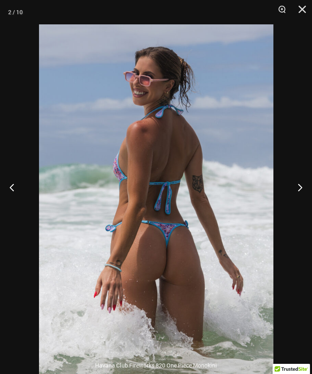
click at [21, 200] on button "Previous" at bounding box center [15, 187] width 30 height 41
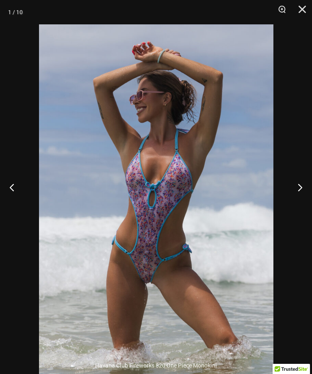
click at [17, 200] on button "Previous" at bounding box center [15, 187] width 30 height 41
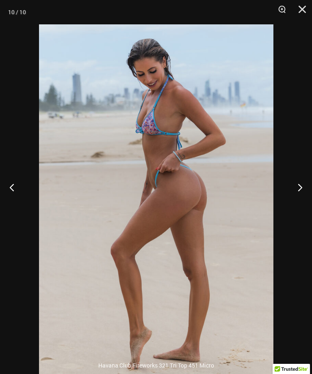
click at [20, 205] on button "Previous" at bounding box center [15, 187] width 30 height 41
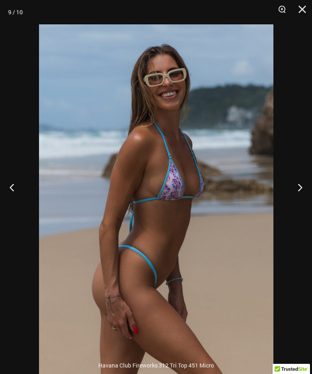
click at [17, 201] on button "Previous" at bounding box center [15, 187] width 30 height 41
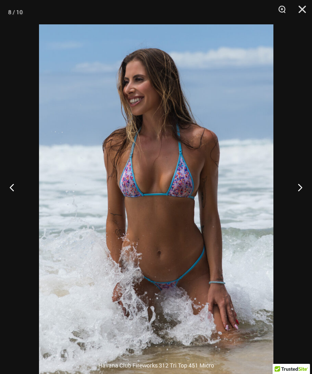
click at [9, 200] on button "Previous" at bounding box center [15, 187] width 30 height 41
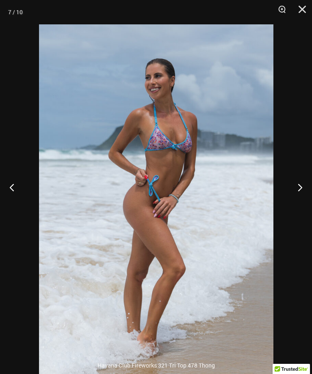
click at [13, 202] on button "Previous" at bounding box center [15, 187] width 30 height 41
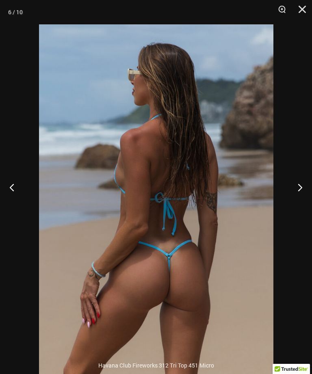
click at [16, 203] on button "Previous" at bounding box center [15, 187] width 30 height 41
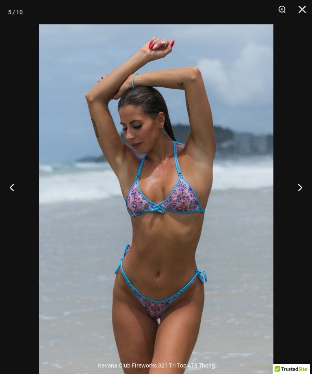
click at [1, 200] on button "Previous" at bounding box center [15, 187] width 30 height 41
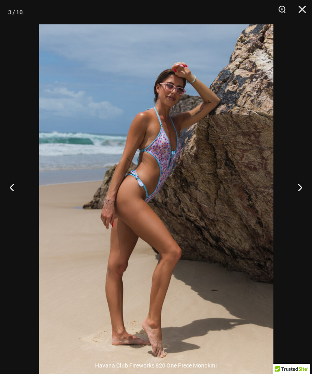
click at [14, 206] on button "Previous" at bounding box center [15, 187] width 30 height 41
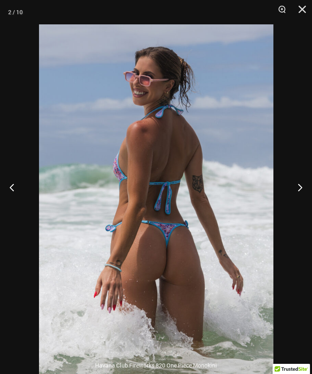
click at [14, 207] on button "Previous" at bounding box center [15, 187] width 30 height 41
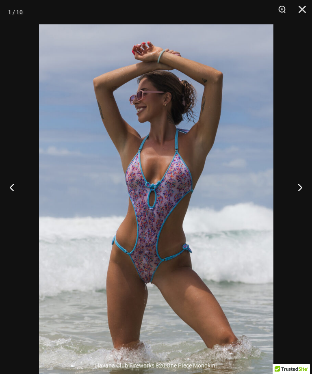
click at [13, 207] on button "Previous" at bounding box center [15, 187] width 30 height 41
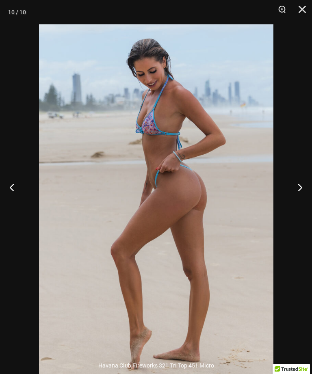
click at [13, 207] on button "Previous" at bounding box center [15, 187] width 30 height 41
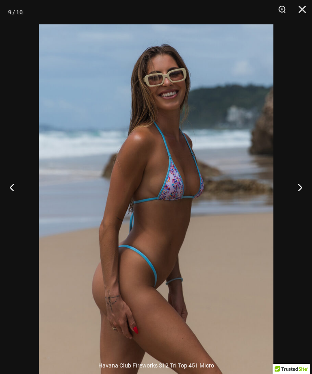
click at [13, 207] on button "Previous" at bounding box center [15, 187] width 30 height 41
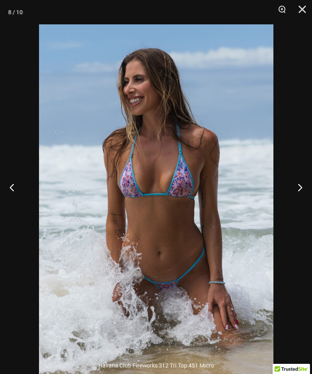
click at [9, 206] on button "Previous" at bounding box center [15, 187] width 30 height 41
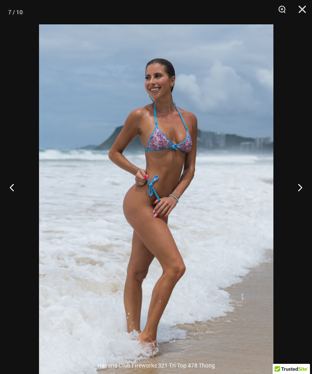
click at [2, 192] on button "Previous" at bounding box center [15, 187] width 30 height 41
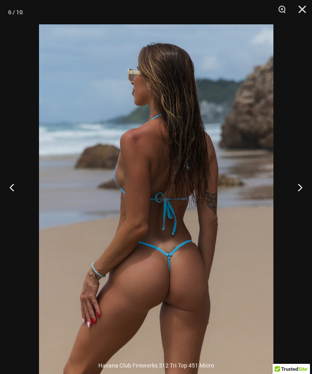
click at [0, 236] on div at bounding box center [156, 187] width 312 height 374
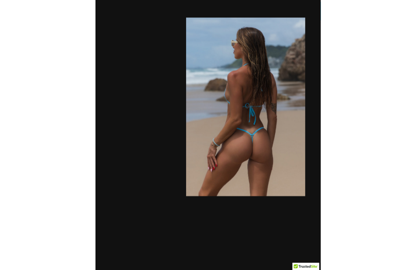
scroll to position [507, 0]
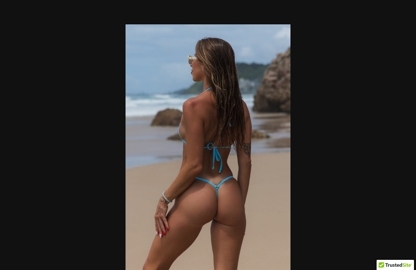
click at [311, 61] on div at bounding box center [208, 135] width 416 height 270
click at [311, 11] on button "Close" at bounding box center [403, 12] width 20 height 24
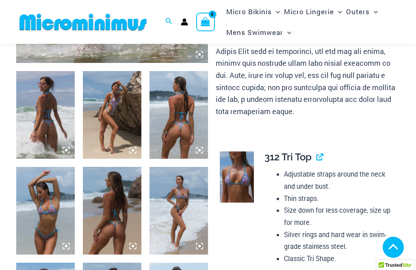
scroll to position [286, 0]
